Goal: Task Accomplishment & Management: Use online tool/utility

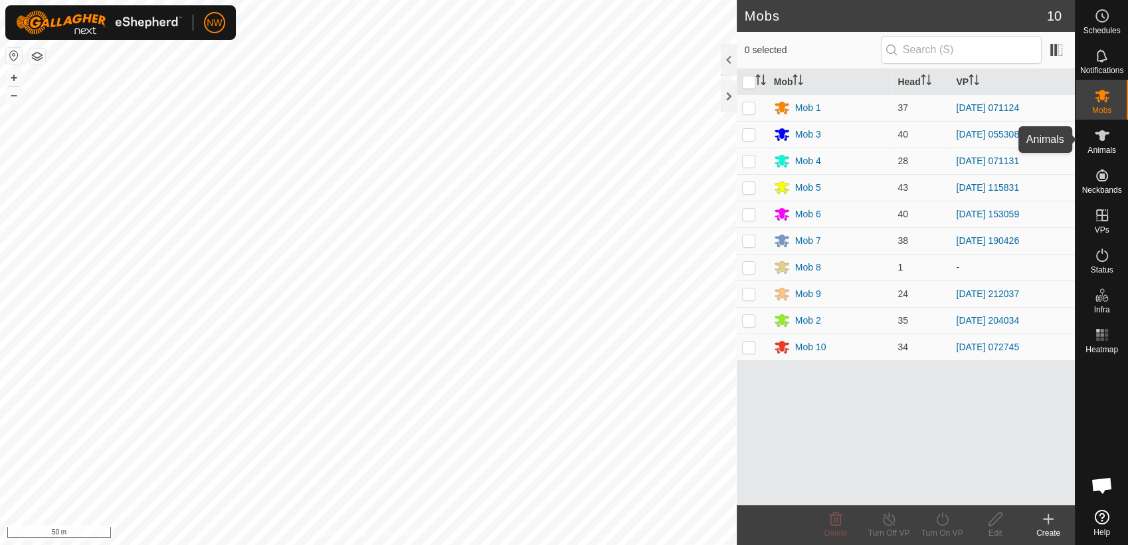
click at [1104, 138] on icon at bounding box center [1102, 136] width 16 height 16
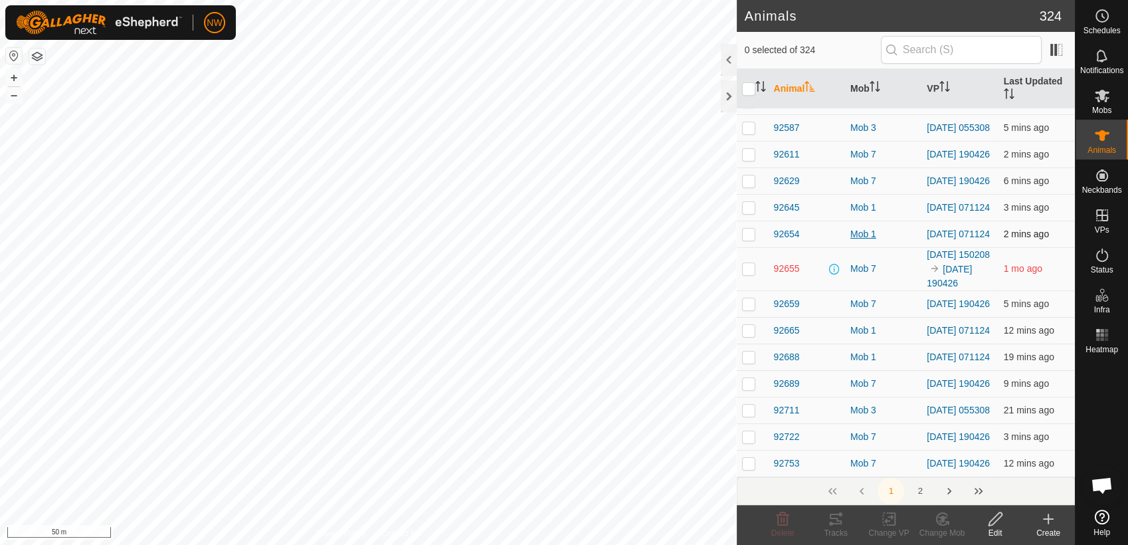
scroll to position [5434, 0]
click at [923, 490] on button "2" at bounding box center [919, 490] width 27 height 27
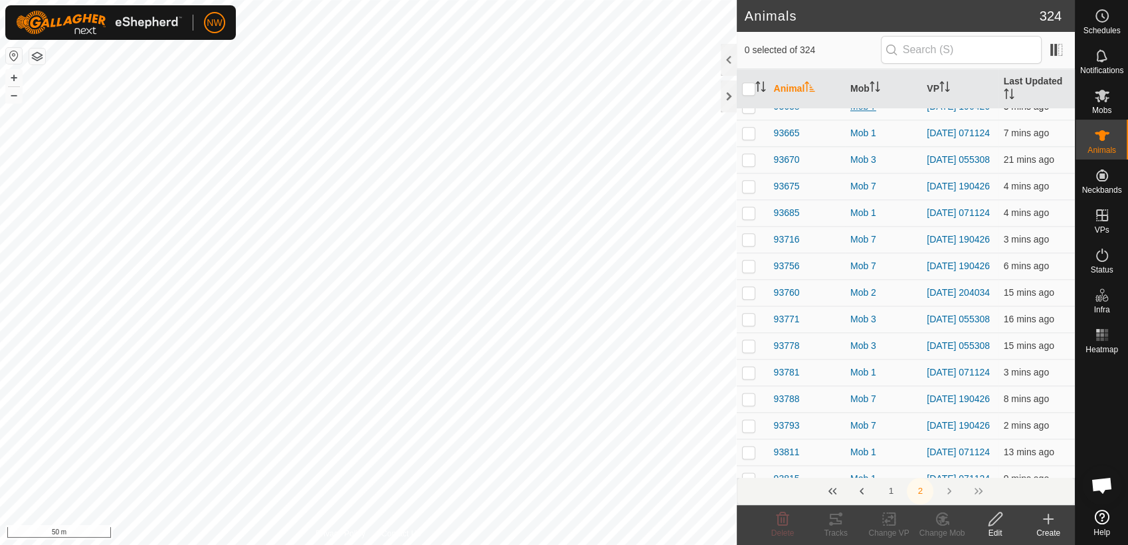
scroll to position [1623, 0]
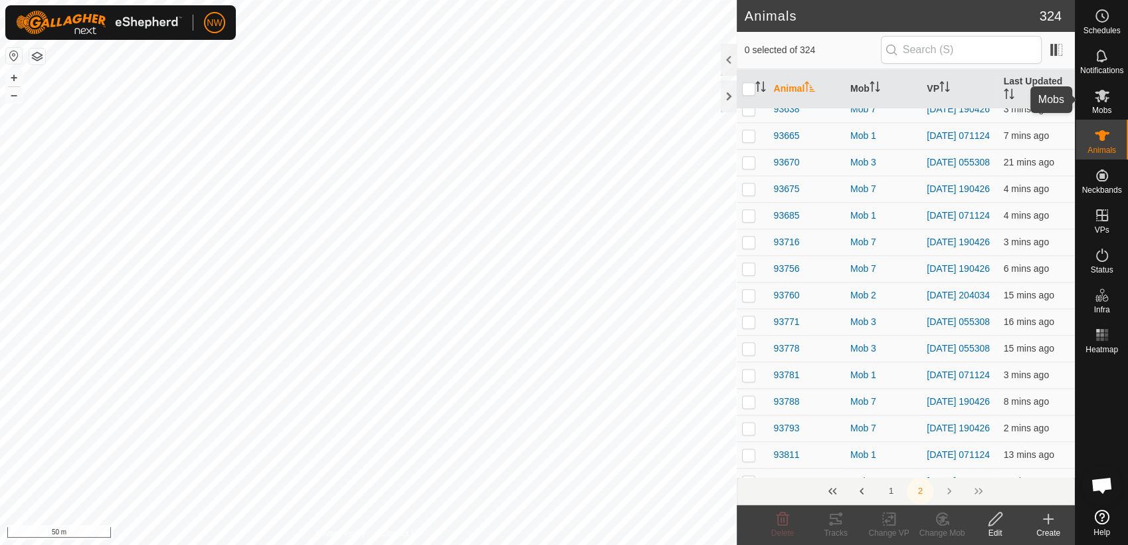
click at [1102, 88] on icon at bounding box center [1102, 96] width 16 height 16
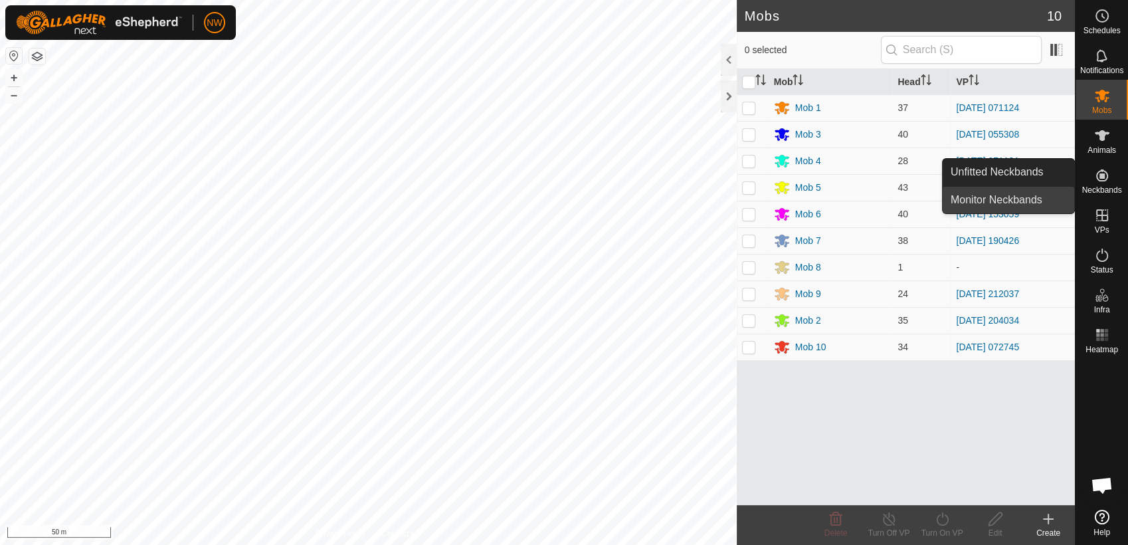
click at [1037, 193] on link "Monitor Neckbands" at bounding box center [1007, 200] width 131 height 27
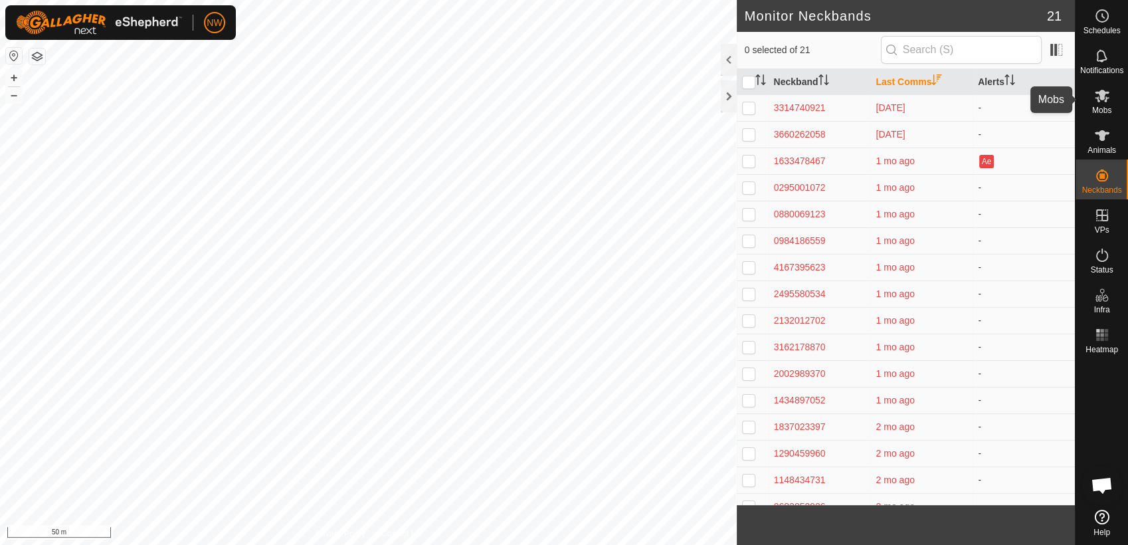
click at [1104, 94] on icon at bounding box center [1101, 96] width 15 height 13
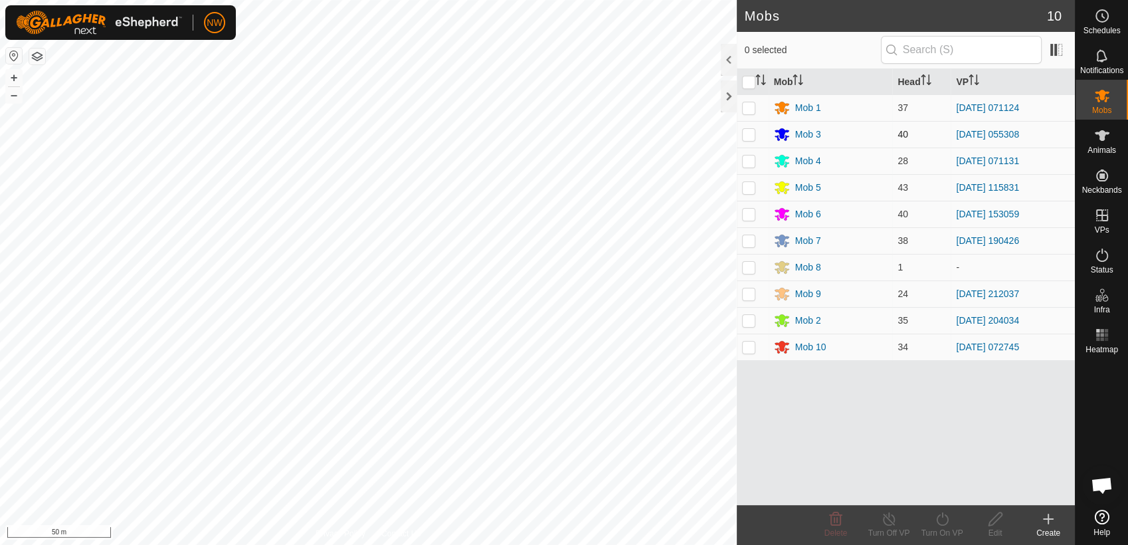
click at [752, 131] on p-checkbox at bounding box center [748, 134] width 13 height 11
checkbox input "true"
click at [748, 132] on p-checkbox at bounding box center [748, 134] width 13 height 11
checkbox input "true"
click at [940, 517] on icon at bounding box center [942, 519] width 17 height 16
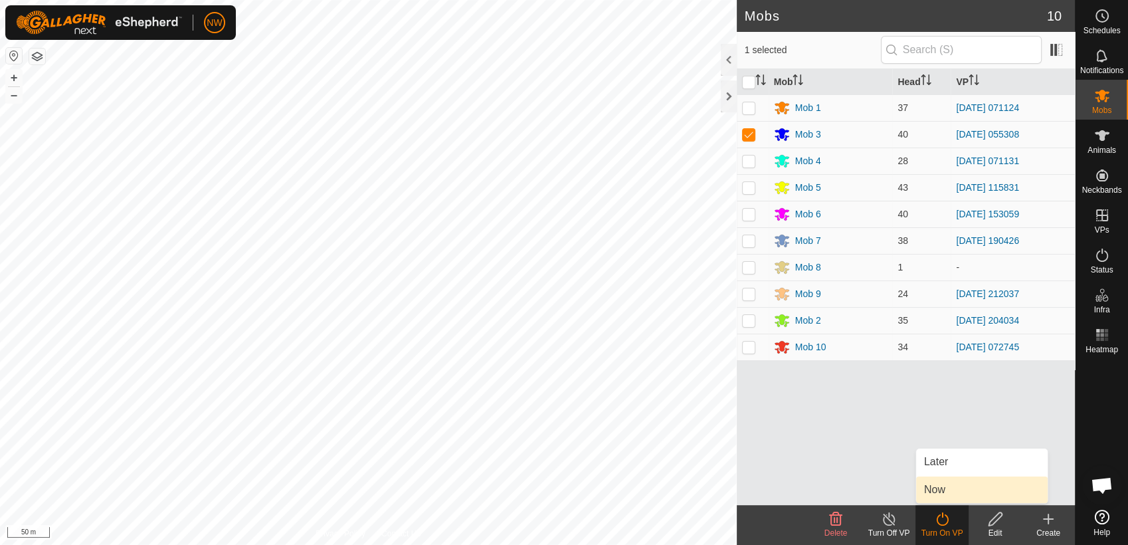
click at [942, 481] on link "Now" at bounding box center [981, 489] width 131 height 27
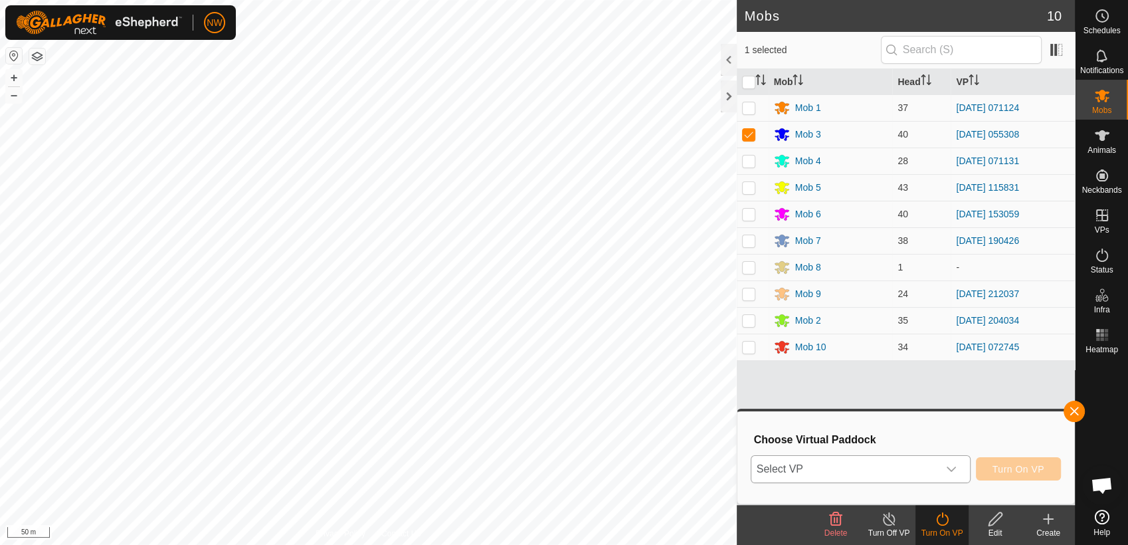
click at [956, 465] on icon "dropdown trigger" at bounding box center [951, 469] width 11 height 11
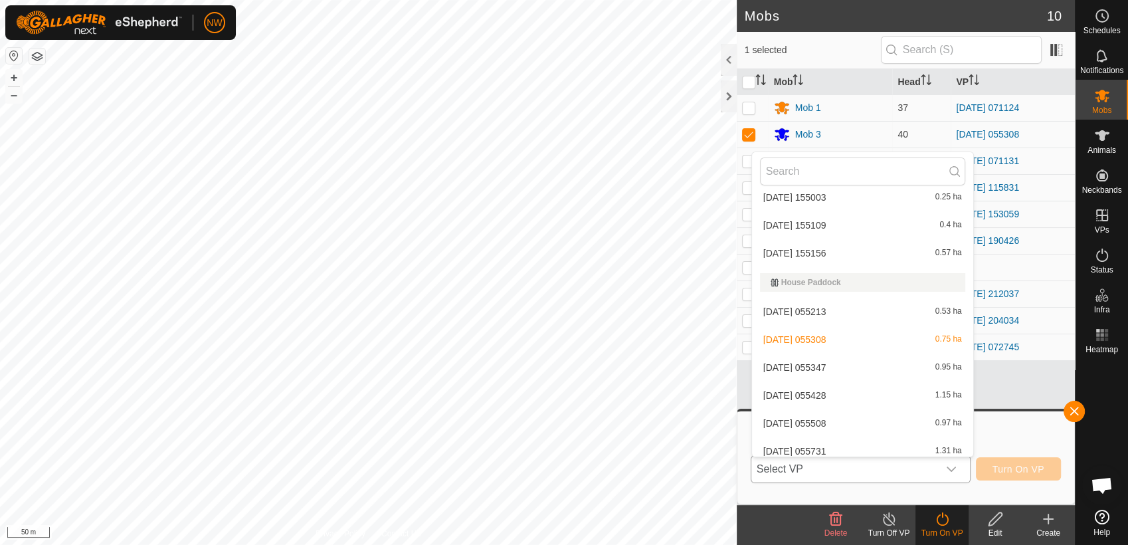
scroll to position [2231, 0]
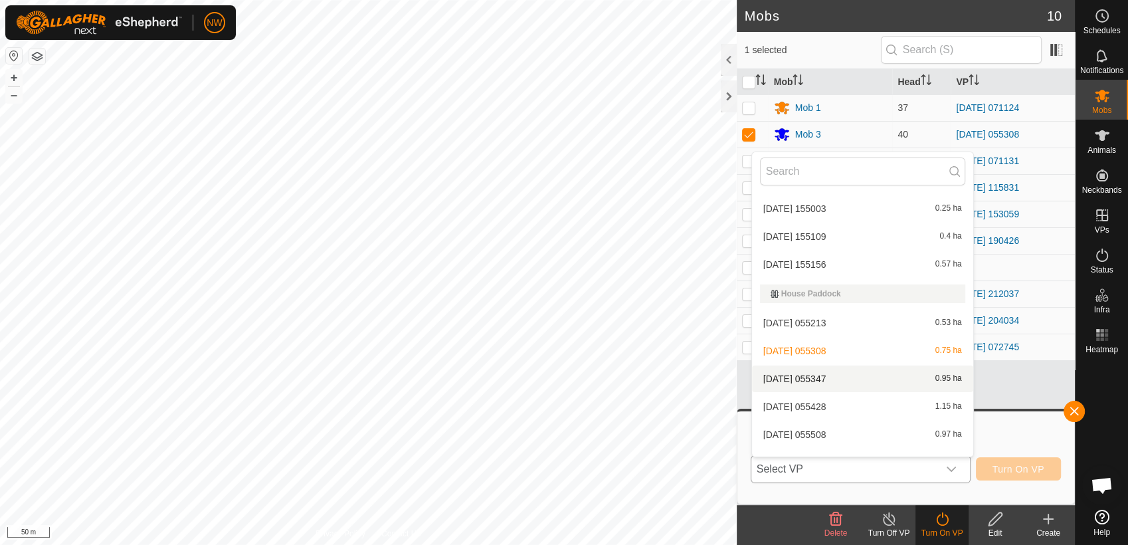
click at [817, 375] on li "[DATE] 055347 0.95 ha" at bounding box center [862, 378] width 221 height 27
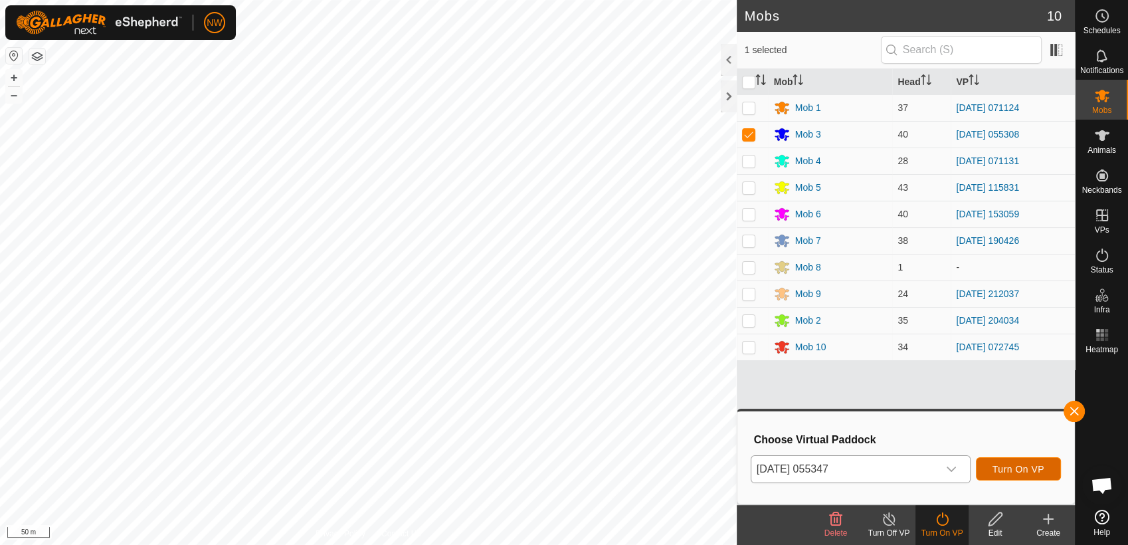
click at [1018, 469] on span "Turn On VP" at bounding box center [1018, 469] width 52 height 11
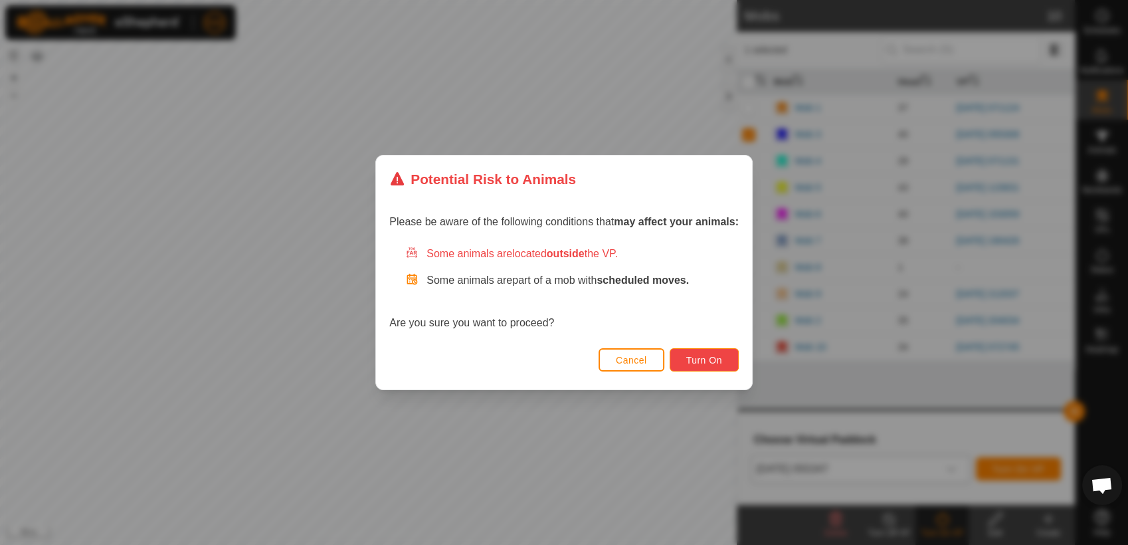
click at [694, 363] on span "Turn On" at bounding box center [704, 360] width 36 height 11
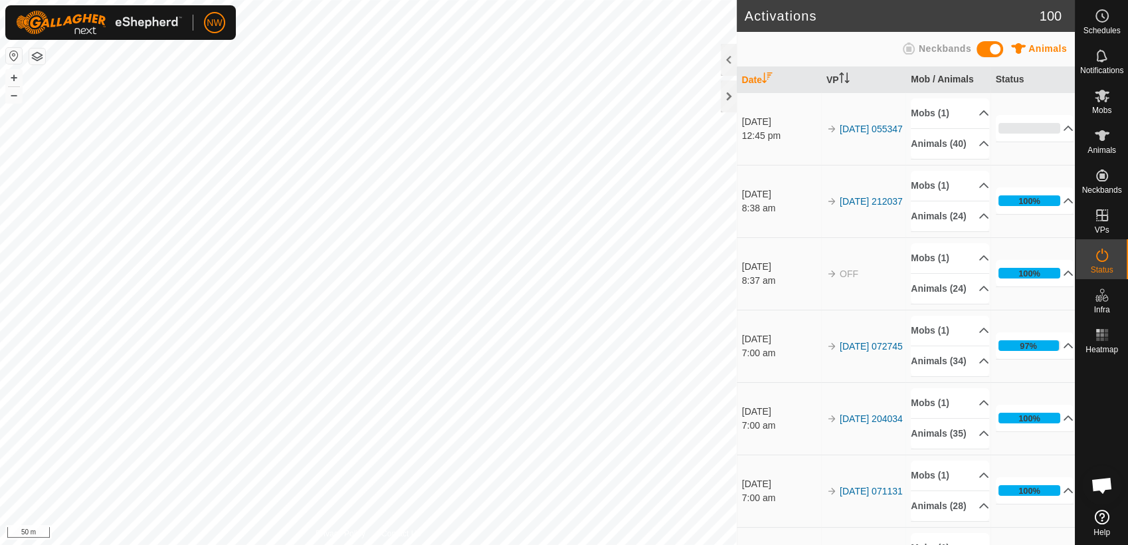
click at [1096, 481] on span "Open chat" at bounding box center [1101, 486] width 22 height 19
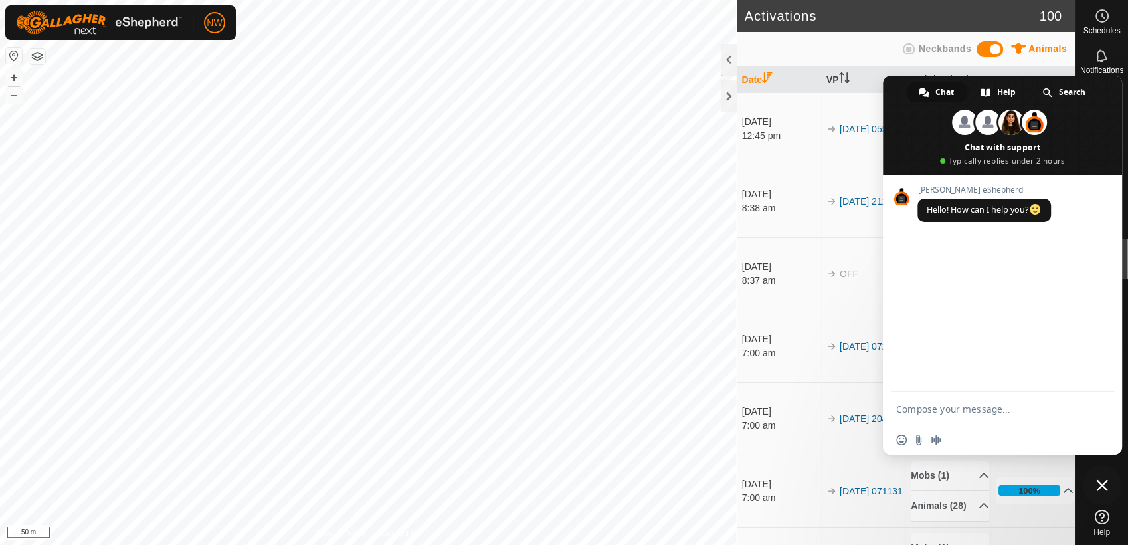
click at [1098, 486] on span "Close chat" at bounding box center [1102, 485] width 12 height 12
